Goal: Task Accomplishment & Management: Use online tool/utility

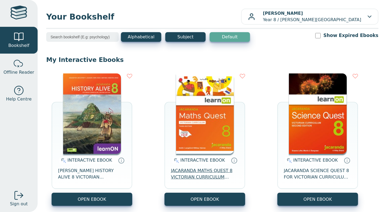
click at [200, 171] on span "JACARANDA MATHS QUEST 8 VICTORIAN CURRICULUM LEARNON EBOOK 3E" at bounding box center [205, 174] width 68 height 13
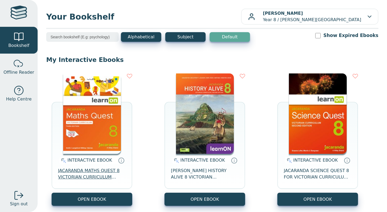
click at [99, 176] on span "JACARANDA MATHS QUEST 8 VICTORIAN CURRICULUM LEARNON EBOOK 3E" at bounding box center [92, 174] width 68 height 13
